Goal: Task Accomplishment & Management: Manage account settings

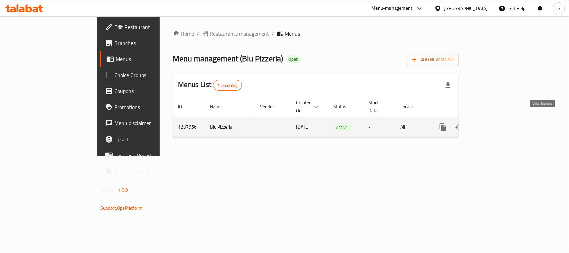
click at [495, 123] on icon "enhanced table" at bounding box center [491, 127] width 8 height 8
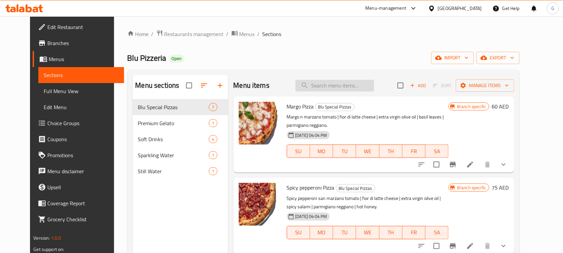
paste input "Spicy Pepperoni Pizza"
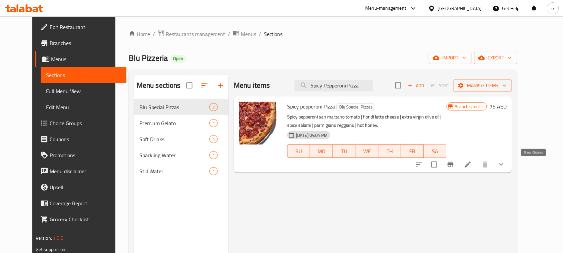
type input "Spicy Pepperoni Pizza"
click at [505, 166] on icon "show more" at bounding box center [501, 164] width 8 height 8
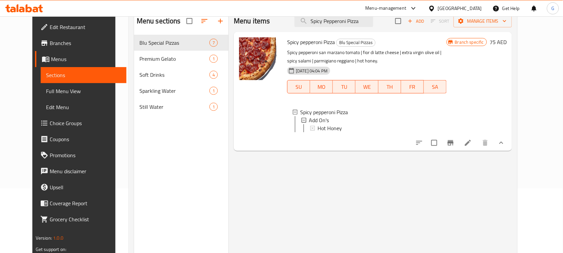
scroll to position [52, 0]
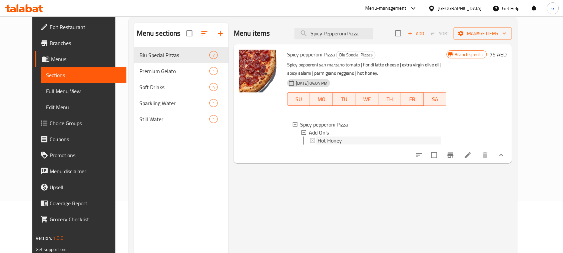
click at [345, 139] on div "Hot Honey" at bounding box center [379, 140] width 124 height 8
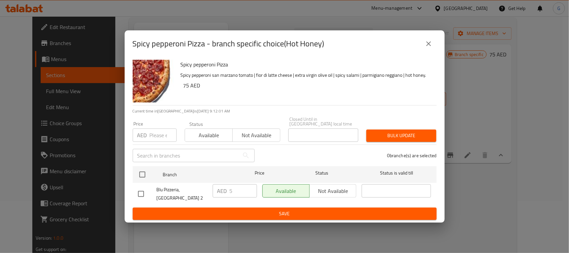
click at [432, 37] on button "close" at bounding box center [429, 44] width 16 height 16
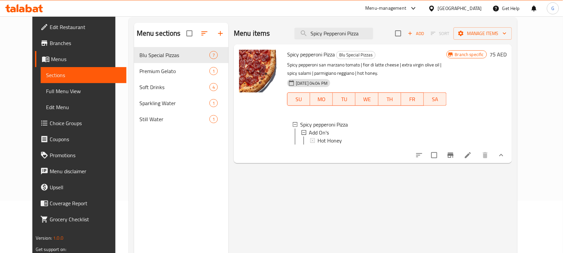
scroll to position [0, 0]
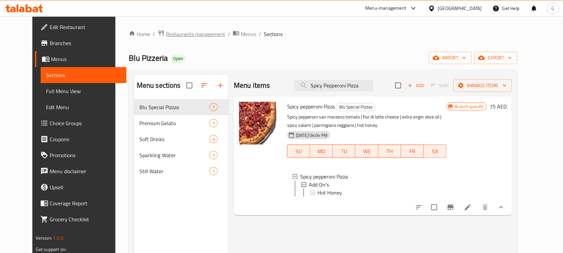
click at [180, 36] on span "Restaurants management" at bounding box center [195, 34] width 59 height 8
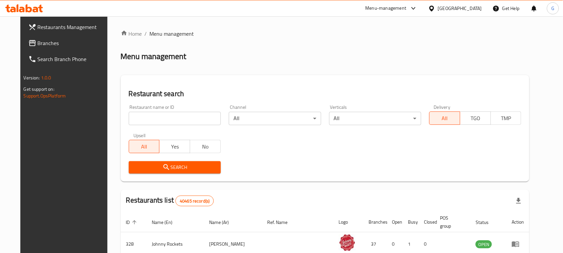
click at [479, 12] on div "[GEOGRAPHIC_DATA]" at bounding box center [460, 8] width 44 height 7
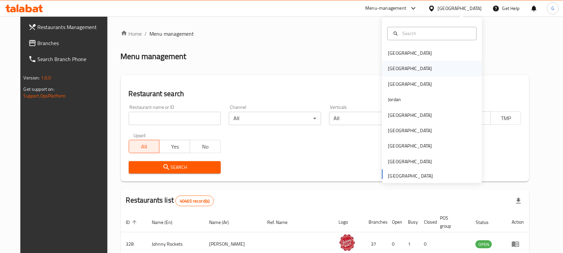
click at [397, 67] on div "[GEOGRAPHIC_DATA]" at bounding box center [410, 68] width 55 height 15
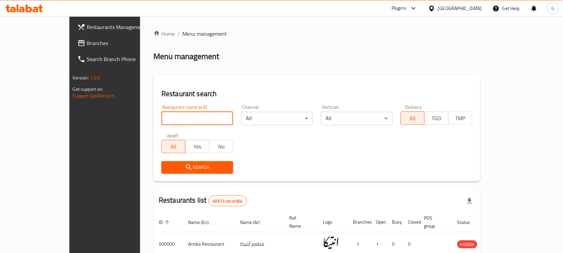
paste input "651976"
type input "651976"
click at [165, 172] on button "Search" at bounding box center [197, 167] width 72 height 12
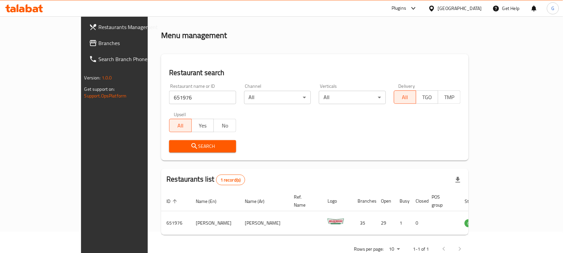
scroll to position [32, 0]
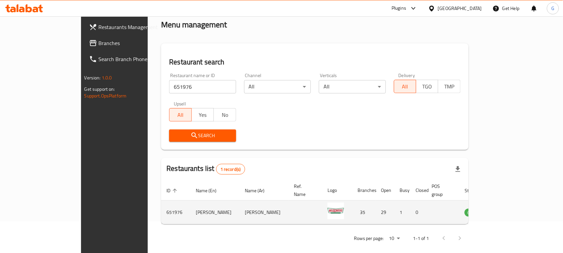
click at [517, 203] on td "enhanced table" at bounding box center [505, 212] width 23 height 24
click at [507, 210] on icon "enhanced table" at bounding box center [503, 213] width 7 height 6
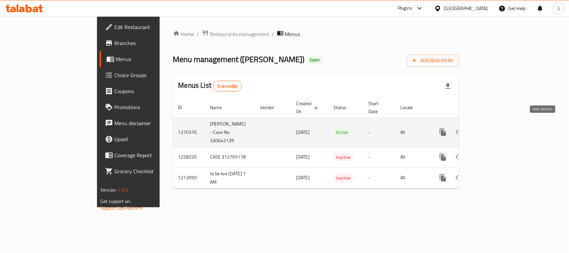
click at [499, 124] on link "enhanced table" at bounding box center [491, 132] width 16 height 16
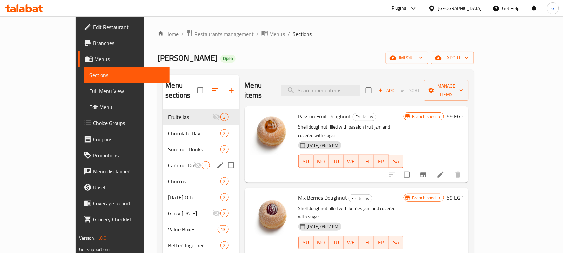
click at [216, 161] on icon "edit" at bounding box center [220, 165] width 8 height 8
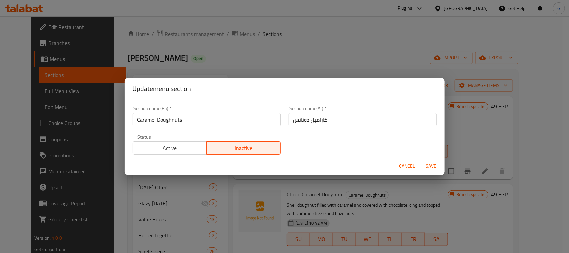
drag, startPoint x: 188, startPoint y: 144, endPoint x: 242, endPoint y: 151, distance: 54.8
click at [187, 144] on span "Active" at bounding box center [170, 148] width 69 height 10
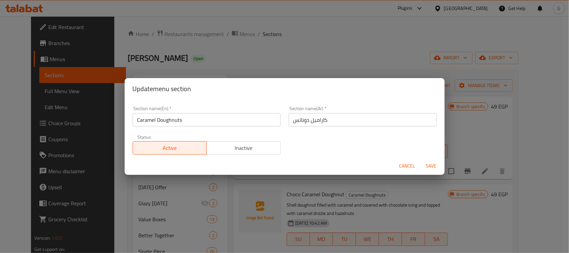
click at [439, 168] on span "Save" at bounding box center [431, 166] width 16 height 8
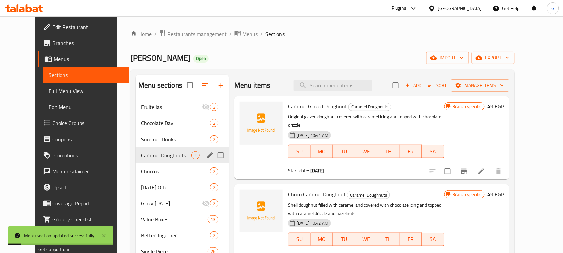
click at [389, 53] on div "Krispy Kreme Open import export" at bounding box center [322, 58] width 384 height 12
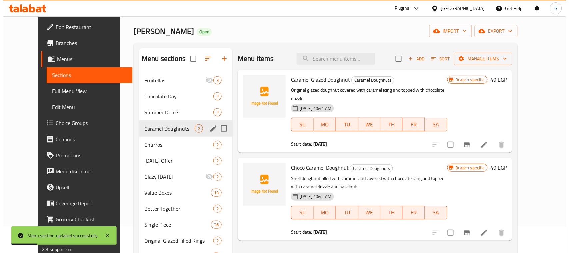
scroll to position [42, 0]
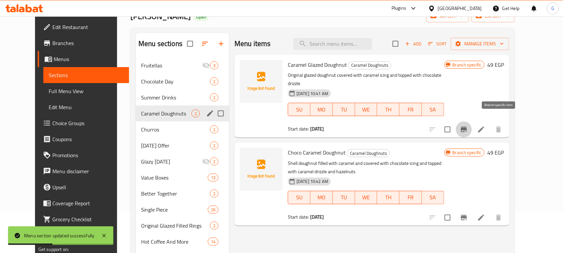
click at [472, 122] on button "Branch-specific-item" at bounding box center [464, 129] width 16 height 16
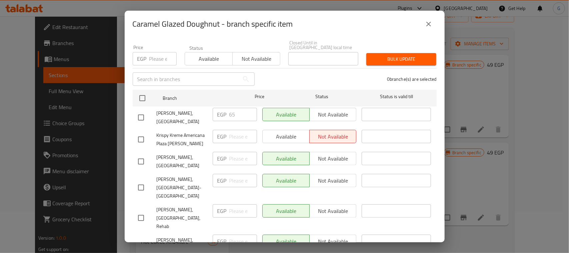
scroll to position [67, 0]
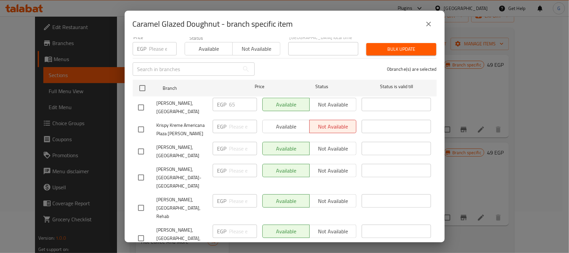
click at [427, 24] on icon "close" at bounding box center [429, 24] width 8 height 8
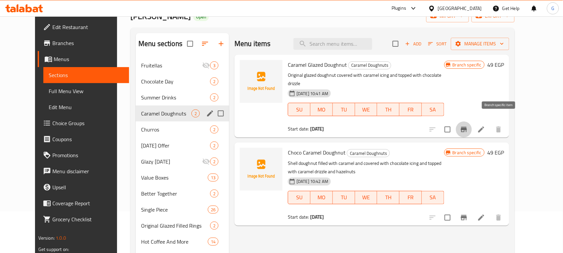
click at [472, 123] on button "Branch-specific-item" at bounding box center [464, 129] width 16 height 16
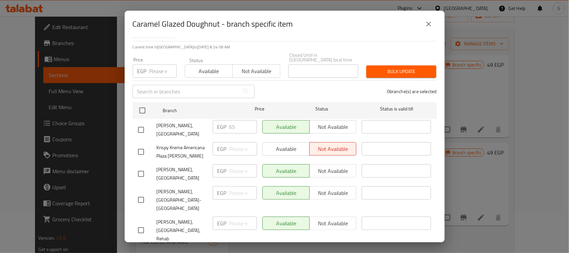
scroll to position [54, 0]
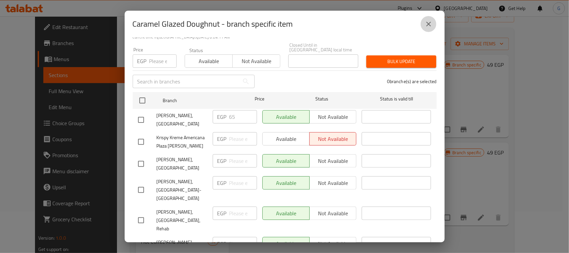
click at [429, 22] on icon "close" at bounding box center [429, 24] width 8 height 8
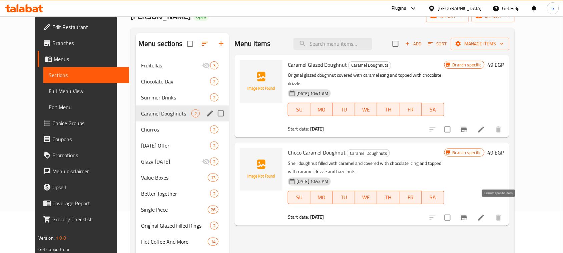
click at [468, 213] on icon "Branch-specific-item" at bounding box center [464, 217] width 8 height 8
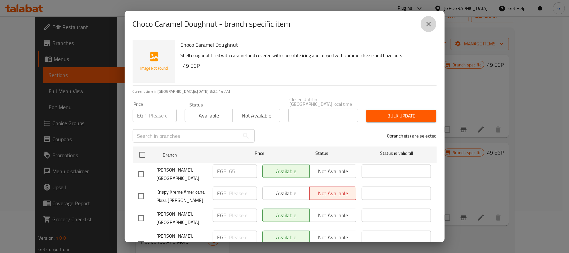
click at [427, 25] on icon "close" at bounding box center [429, 24] width 8 height 8
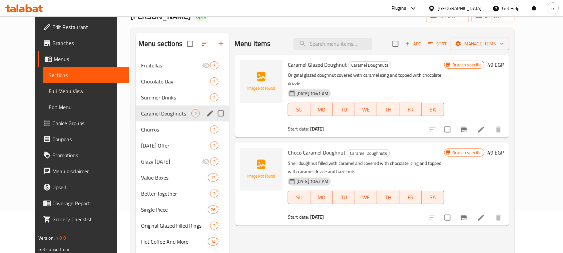
click at [415, 76] on p "Original glazed doughnut covered with caramel icing and topped with chocolate d…" at bounding box center [366, 79] width 156 height 17
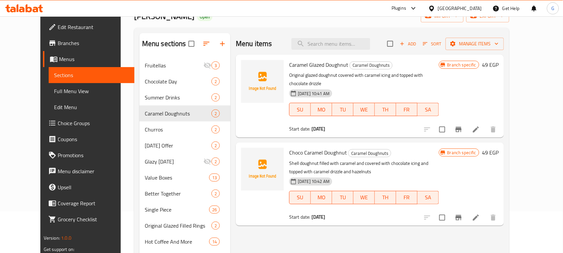
click at [462, 215] on icon "Branch-specific-item" at bounding box center [459, 217] width 6 height 5
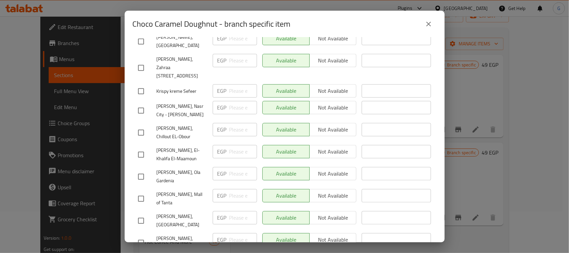
scroll to position [715, 0]
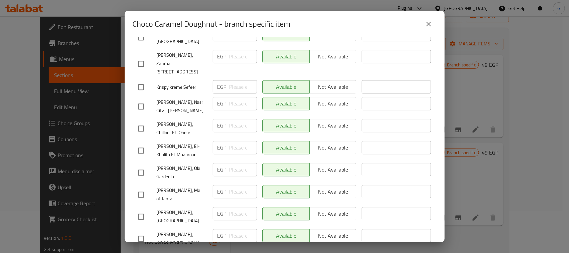
click at [427, 21] on icon "close" at bounding box center [429, 24] width 8 height 8
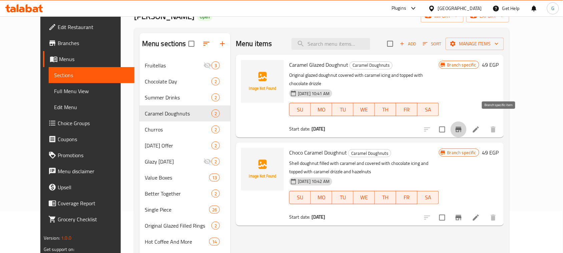
click at [463, 125] on icon "Branch-specific-item" at bounding box center [459, 129] width 8 height 8
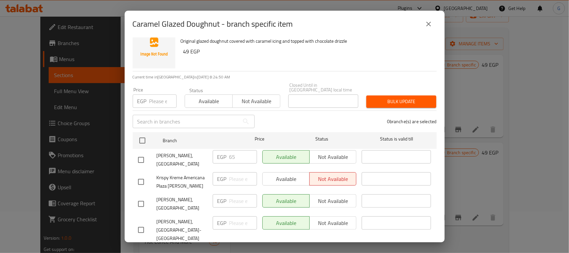
scroll to position [0, 0]
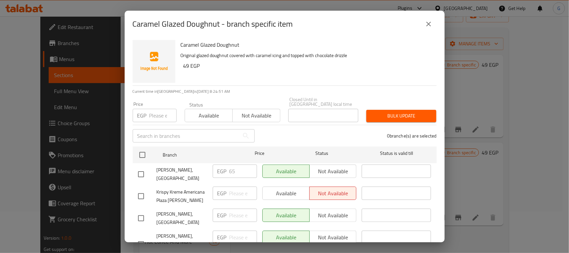
click at [432, 22] on icon "close" at bounding box center [429, 24] width 8 height 8
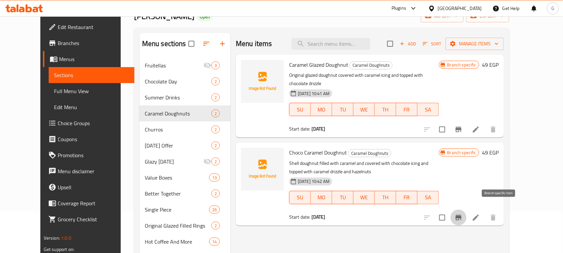
click at [463, 213] on icon "Branch-specific-item" at bounding box center [459, 217] width 8 height 8
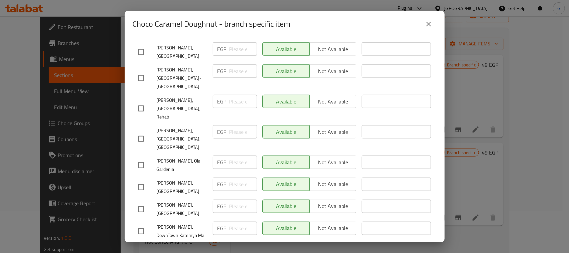
scroll to position [167, 0]
click at [431, 23] on icon "close" at bounding box center [429, 24] width 8 height 8
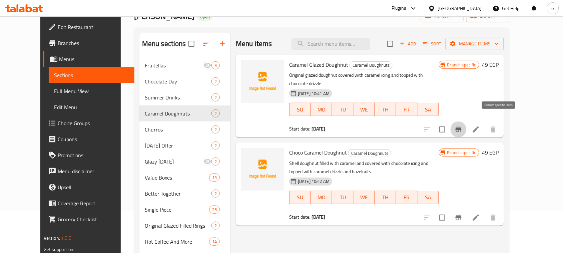
click at [467, 125] on button "Branch-specific-item" at bounding box center [459, 129] width 16 height 16
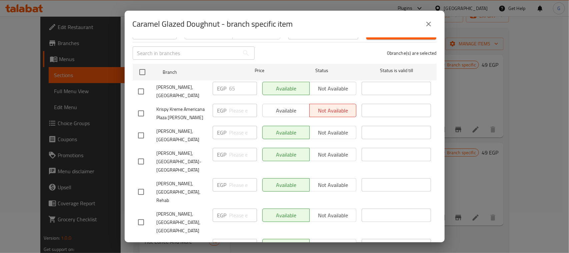
scroll to position [0, 0]
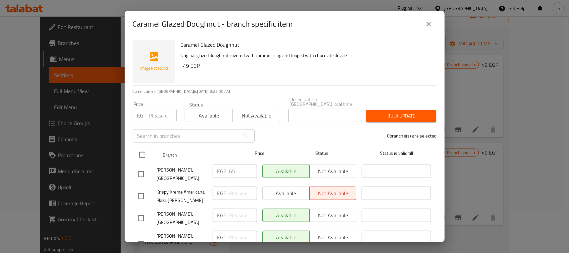
click at [144, 148] on input "checkbox" at bounding box center [142, 155] width 14 height 14
checkbox input "true"
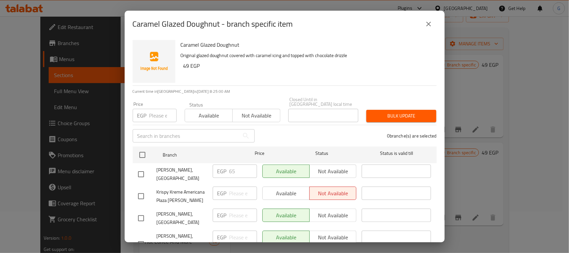
checkbox input "true"
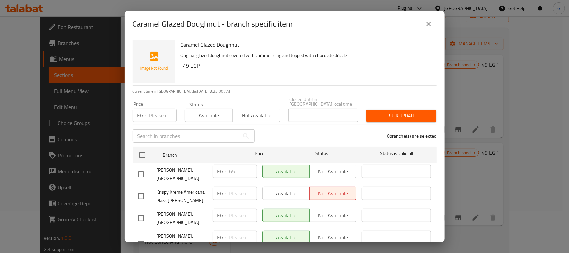
checkbox input "true"
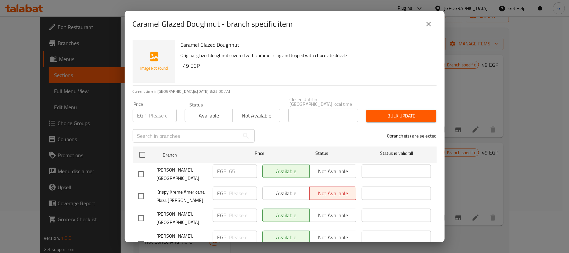
checkbox input "true"
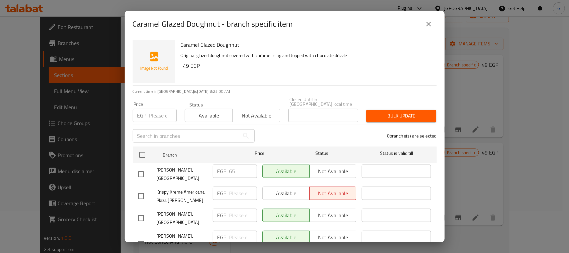
checkbox input "true"
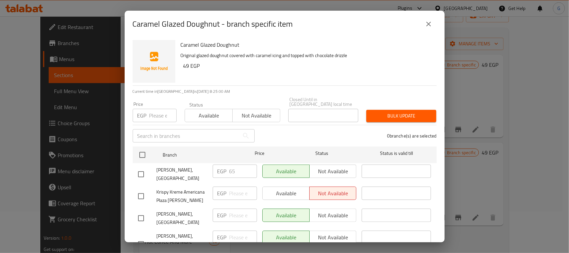
checkbox input "true"
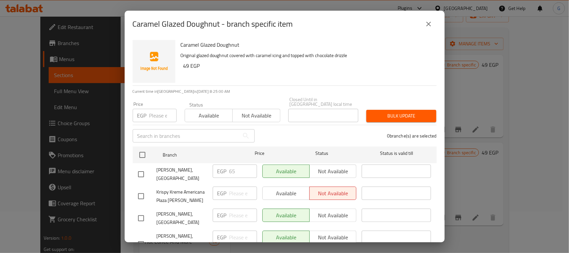
checkbox input "true"
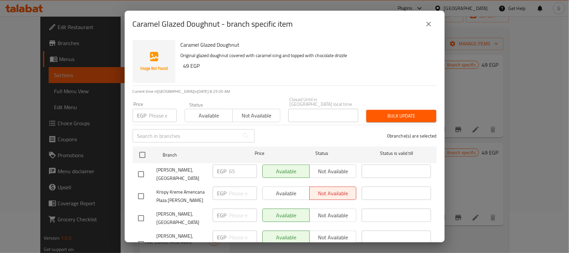
checkbox input "true"
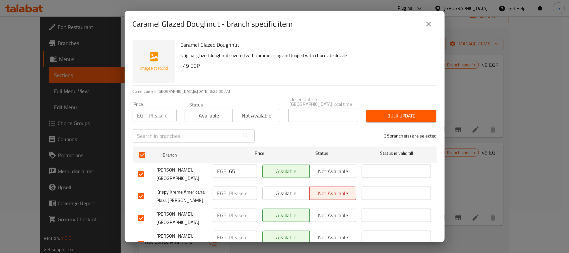
click at [192, 112] on span "Available" at bounding box center [209, 116] width 42 height 10
click at [376, 112] on span "Bulk update" at bounding box center [401, 116] width 59 height 8
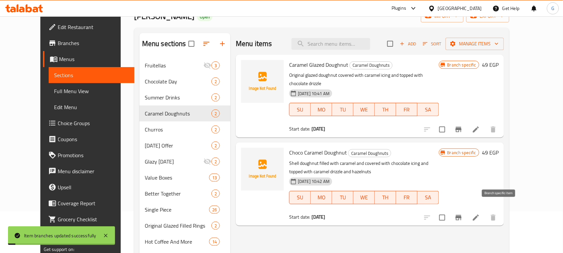
click at [463, 213] on icon "Branch-specific-item" at bounding box center [459, 217] width 8 height 8
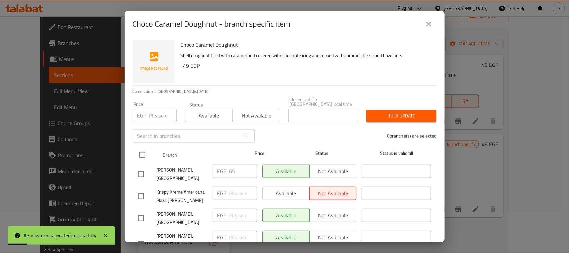
click at [143, 149] on input "checkbox" at bounding box center [142, 155] width 14 height 14
checkbox input "true"
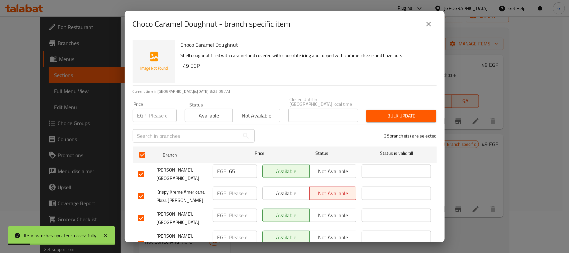
checkbox input "true"
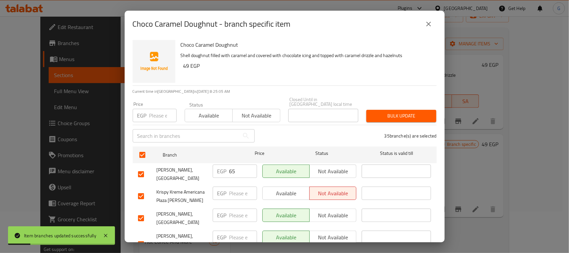
checkbox input "true"
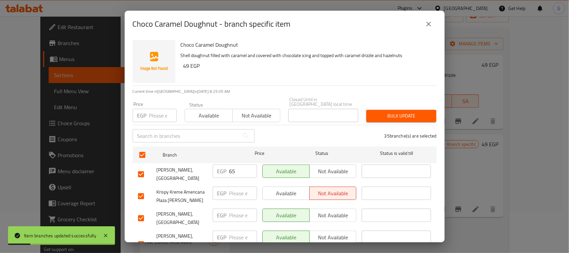
checkbox input "true"
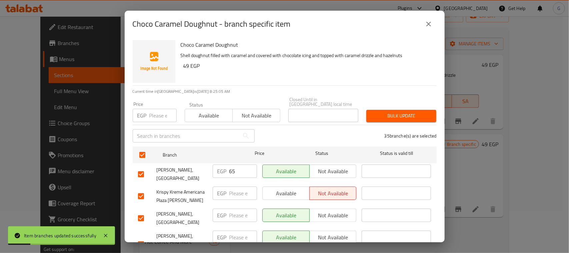
checkbox input "true"
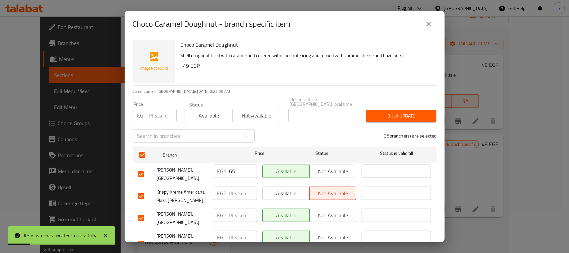
checkbox input "true"
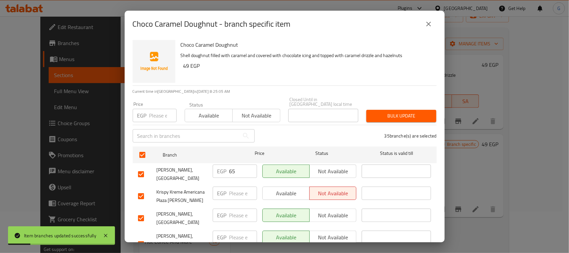
checkbox input "true"
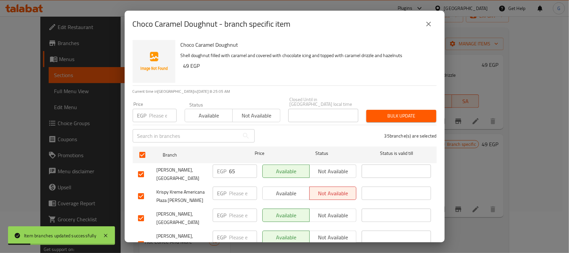
checkbox input "true"
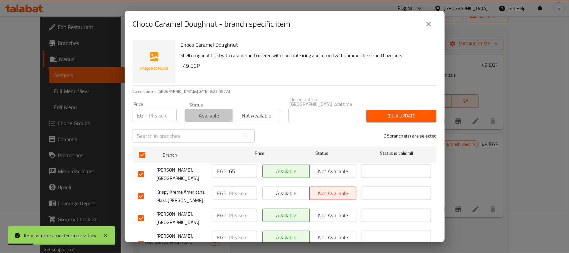
click at [194, 111] on span "Available" at bounding box center [209, 116] width 42 height 10
click at [398, 118] on div "Bulk update" at bounding box center [401, 116] width 78 height 20
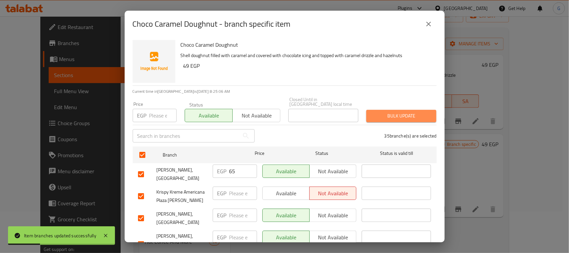
click at [402, 116] on button "Bulk update" at bounding box center [401, 116] width 70 height 12
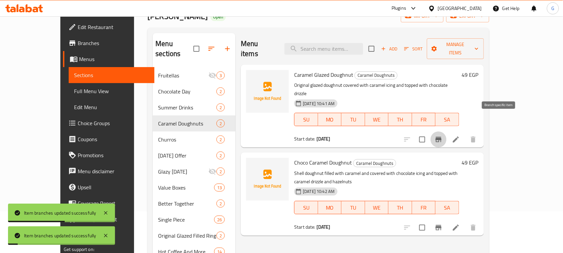
click at [442, 137] on icon "Branch-specific-item" at bounding box center [439, 139] width 6 height 5
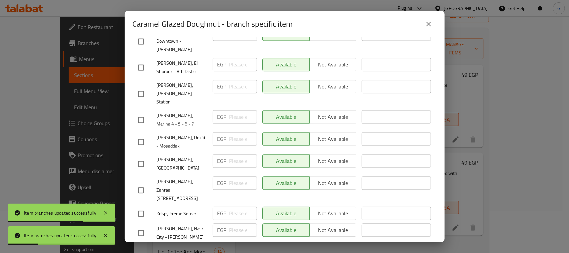
scroll to position [715, 0]
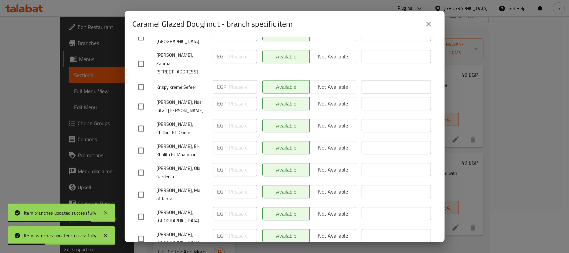
click at [431, 27] on icon "close" at bounding box center [429, 24] width 8 height 8
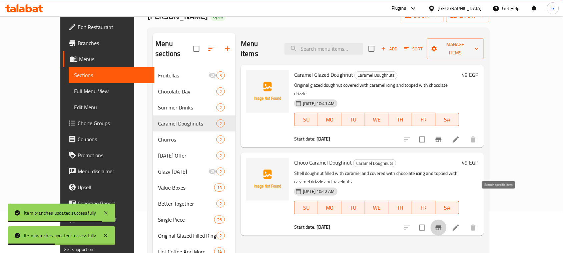
click at [443, 223] on icon "Branch-specific-item" at bounding box center [438, 227] width 8 height 8
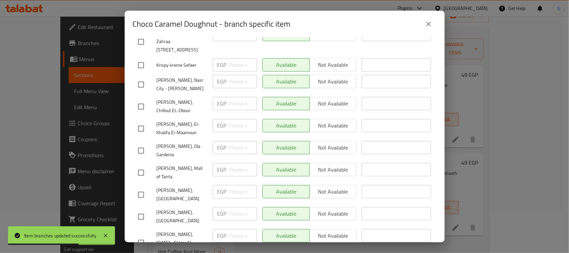
click at [425, 22] on icon "close" at bounding box center [429, 24] width 8 height 8
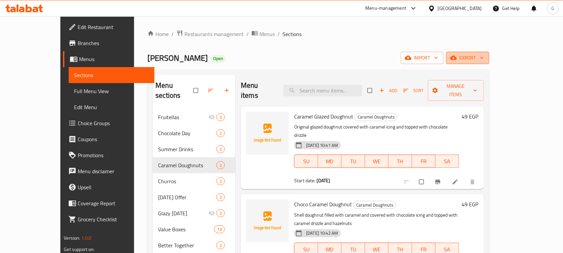
click at [484, 58] on span "export" at bounding box center [468, 58] width 32 height 8
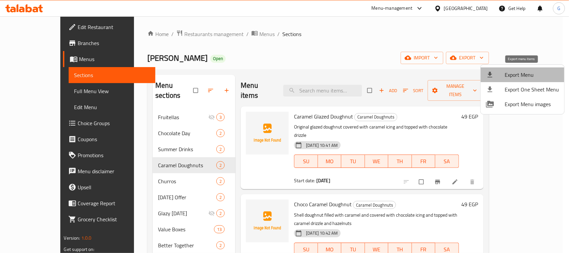
click at [524, 75] on span "Export Menu" at bounding box center [532, 75] width 54 height 8
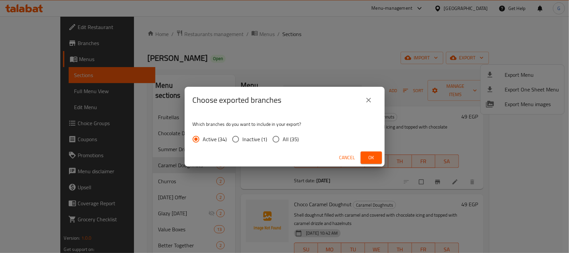
click at [283, 144] on label "All (35)" at bounding box center [284, 139] width 30 height 14
click at [283, 144] on input "All (35)" at bounding box center [276, 139] width 14 height 14
radio input "true"
click at [375, 166] on div "Cancel Ok" at bounding box center [285, 158] width 200 height 18
click at [375, 157] on span "Ok" at bounding box center [371, 157] width 11 height 8
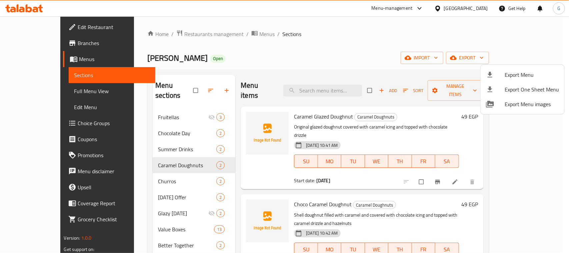
click at [297, 47] on div at bounding box center [284, 126] width 569 height 253
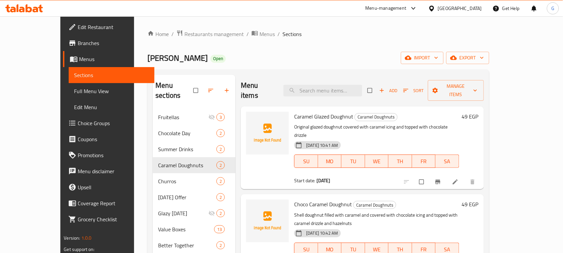
click at [78, 41] on span "Branches" at bounding box center [113, 43] width 71 height 8
